Goal: Task Accomplishment & Management: Manage account settings

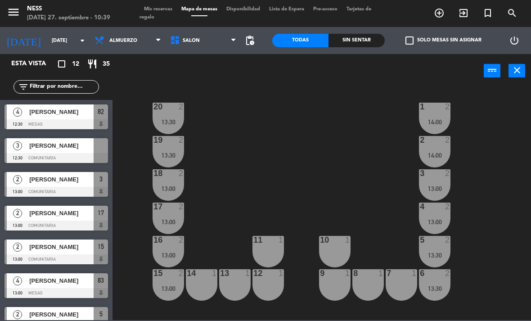
click at [157, 7] on span "Mis reservas" at bounding box center [157, 9] width 37 height 5
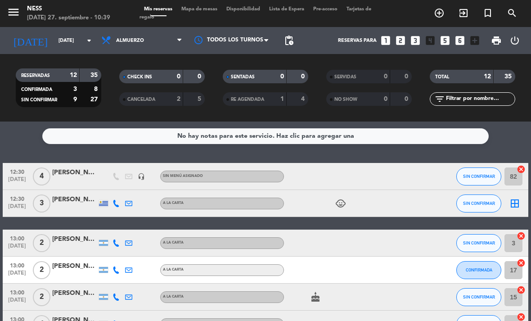
click at [514, 202] on icon "border_all" at bounding box center [514, 203] width 11 height 11
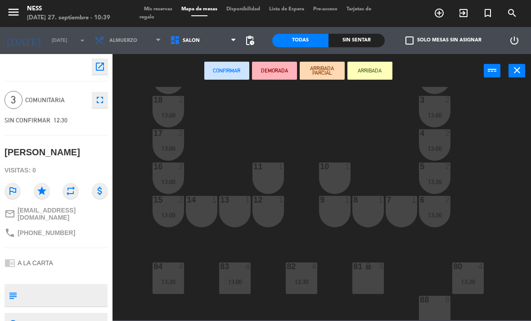
scroll to position [80, 0]
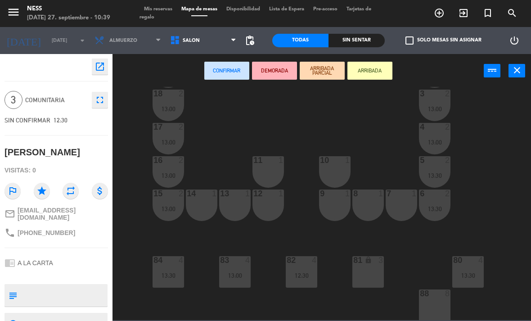
click at [364, 270] on div "81 lock 3" at bounding box center [367, 271] width 31 height 31
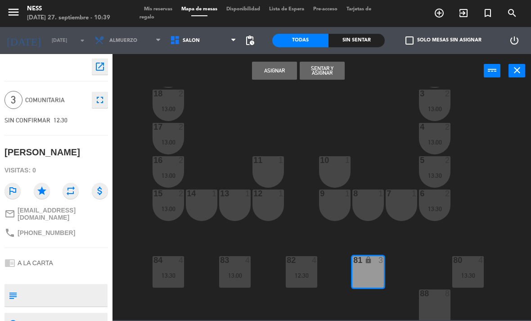
click at [267, 75] on button "Asignar" at bounding box center [274, 71] width 45 height 18
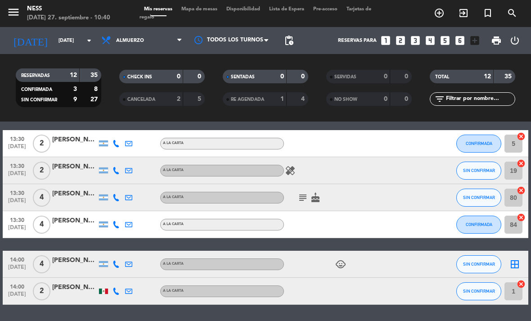
scroll to position [220, 0]
click at [300, 201] on icon "subject" at bounding box center [302, 197] width 11 height 11
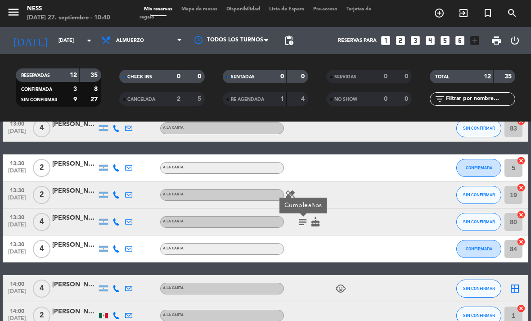
scroll to position [199, 0]
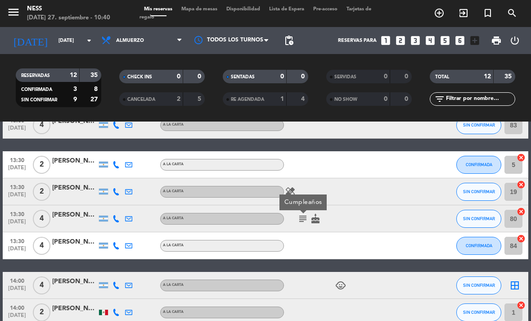
click at [291, 191] on icon "healing" at bounding box center [290, 191] width 11 height 11
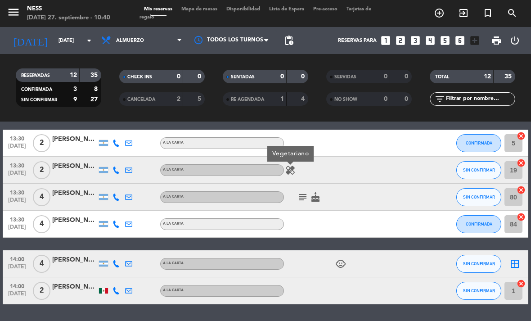
scroll to position [220, 0]
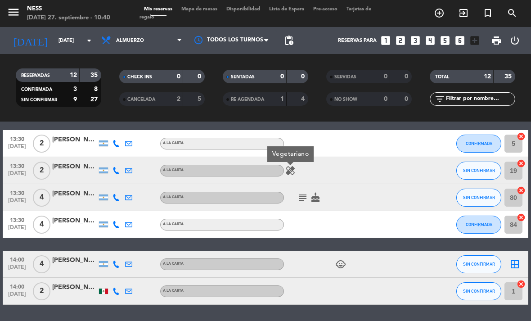
click at [381, 308] on div "No hay notas para este servicio. Haz clic para agregar una 12:30 [DATE] 4 [PERS…" at bounding box center [265, 220] width 531 height 199
click at [399, 312] on div "No hay notas para este servicio. Haz clic para agregar una 12:30 [DATE] 4 [PERS…" at bounding box center [265, 220] width 531 height 199
click at [294, 165] on icon "healing" at bounding box center [290, 170] width 11 height 11
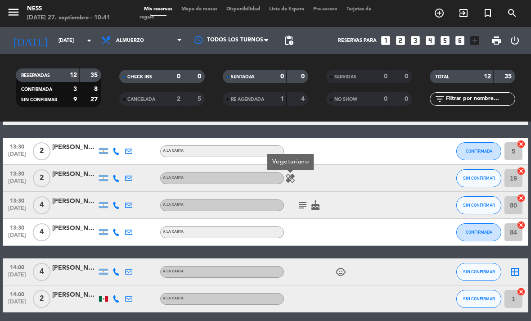
scroll to position [213, 0]
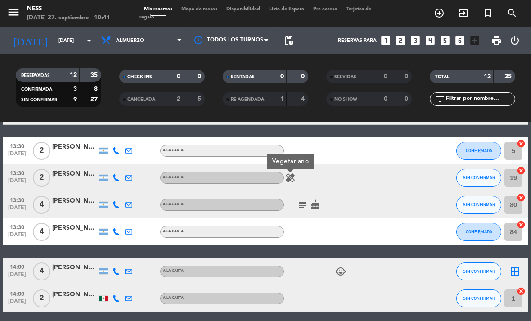
click at [514, 258] on div "border_all" at bounding box center [514, 271] width 27 height 27
click at [518, 266] on icon "border_all" at bounding box center [514, 271] width 11 height 11
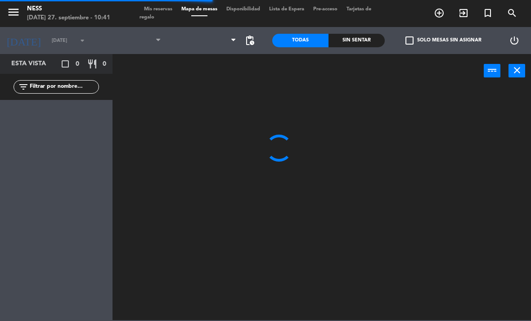
click at [516, 69] on icon "close" at bounding box center [516, 70] width 11 height 11
